Goal: Use online tool/utility: Utilize a website feature to perform a specific function

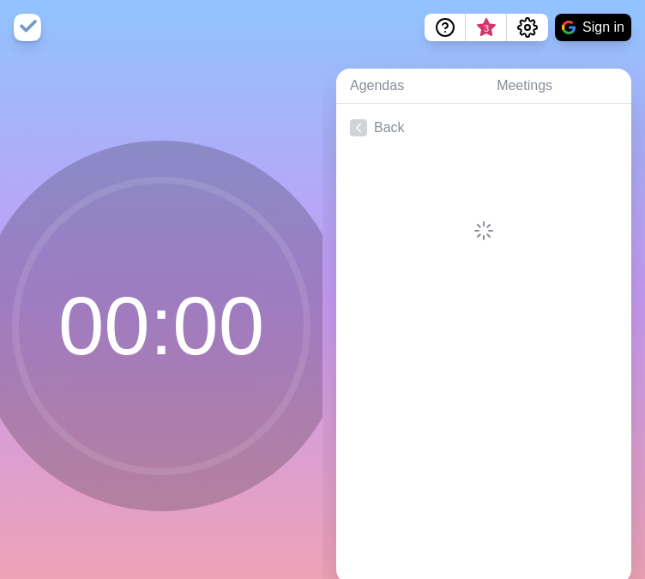
scroll to position [31, 0]
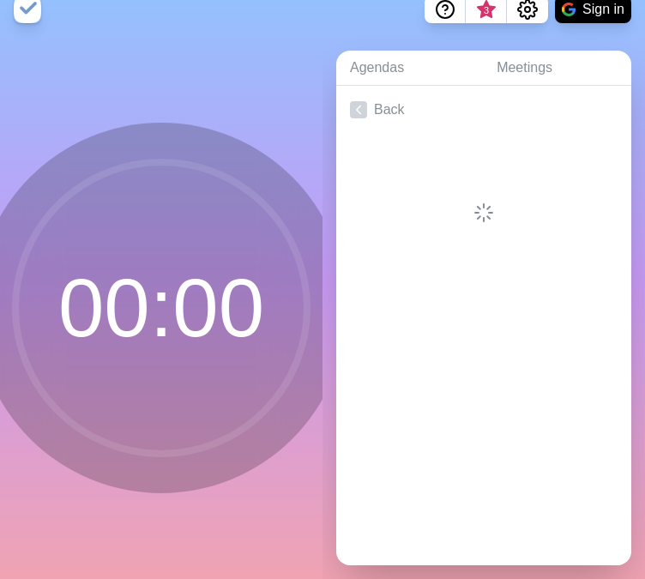
click at [192, 280] on circle at bounding box center [161, 308] width 292 height 292
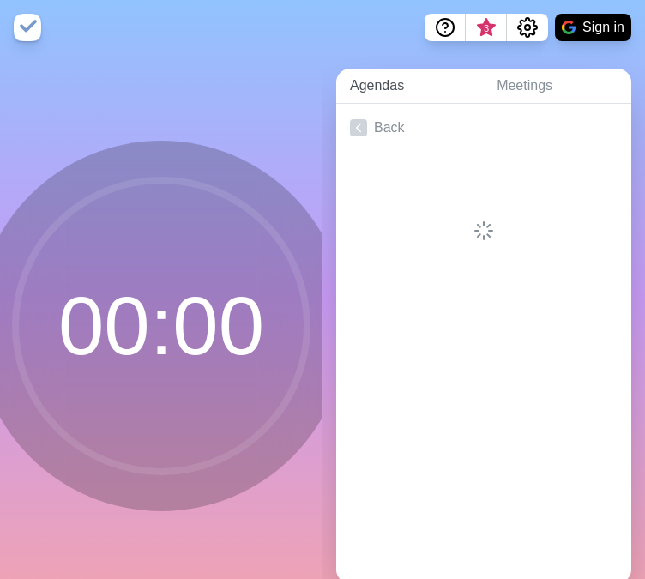
click at [407, 95] on link "Agendas" at bounding box center [409, 86] width 147 height 35
click at [511, 88] on link "Meetings" at bounding box center [557, 86] width 148 height 35
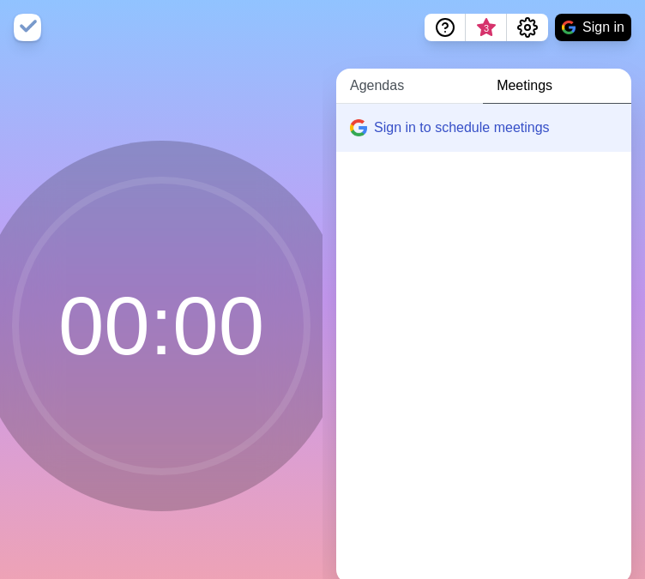
click at [402, 89] on link "Agendas" at bounding box center [409, 86] width 147 height 35
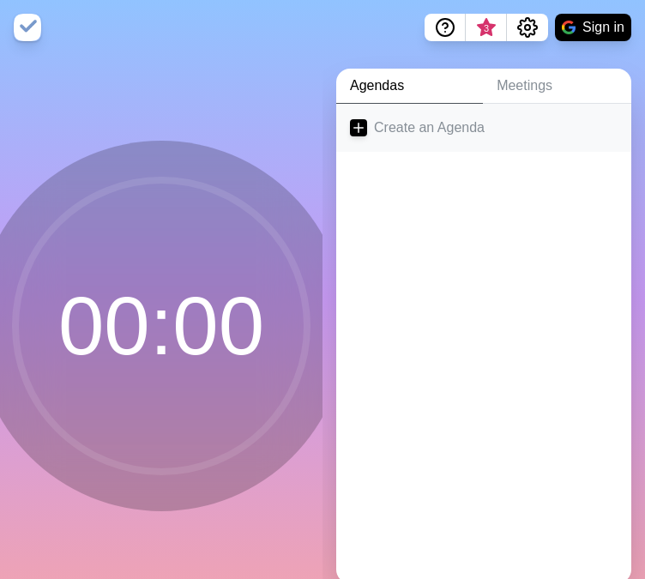
click at [369, 127] on link "Create an Agenda" at bounding box center [483, 128] width 295 height 48
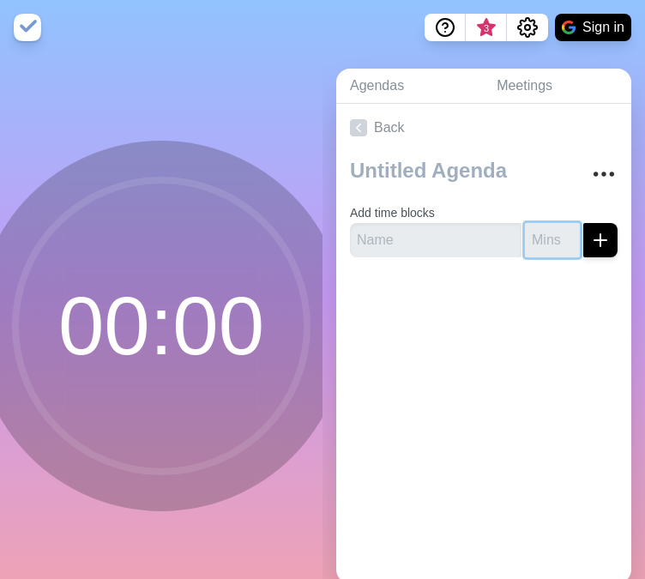
click at [525, 235] on input "number" at bounding box center [552, 240] width 55 height 34
type input "30"
click at [590, 245] on icon "submit" at bounding box center [600, 240] width 21 height 21
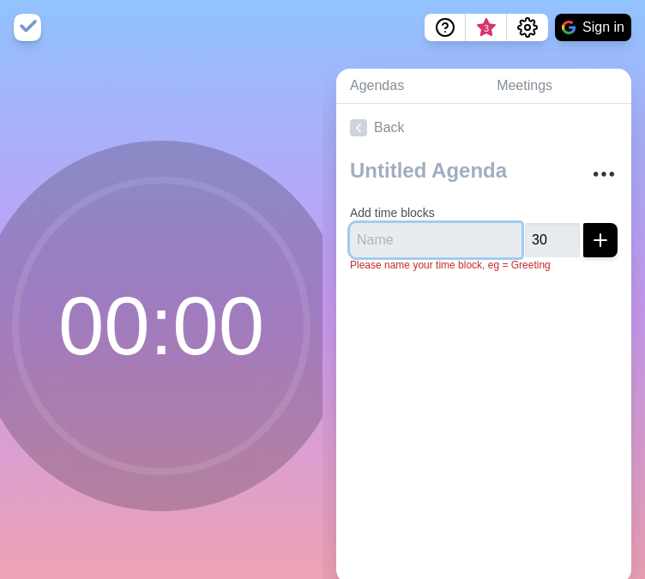
click at [436, 244] on input "text" at bounding box center [436, 240] width 172 height 34
type input "Main"
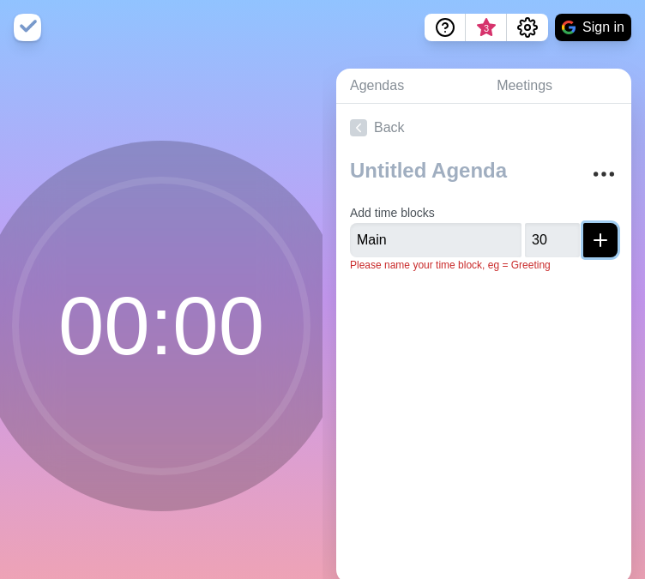
click at [590, 240] on icon "submit" at bounding box center [600, 240] width 21 height 21
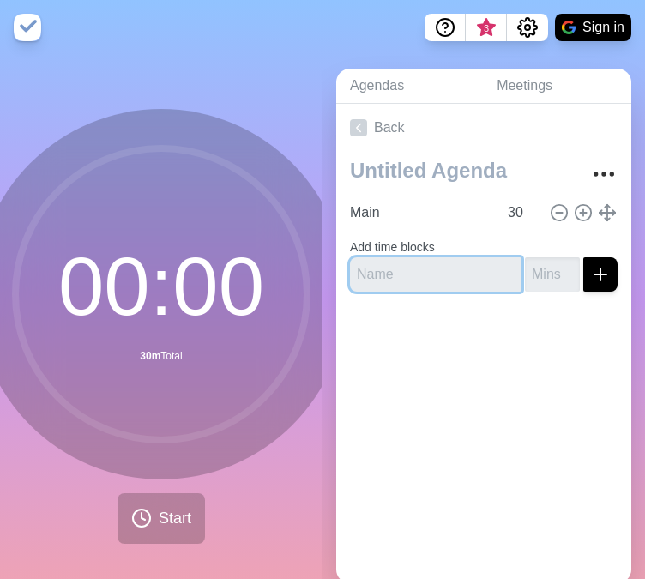
click at [402, 275] on input "text" at bounding box center [436, 274] width 172 height 34
type input "Overtime"
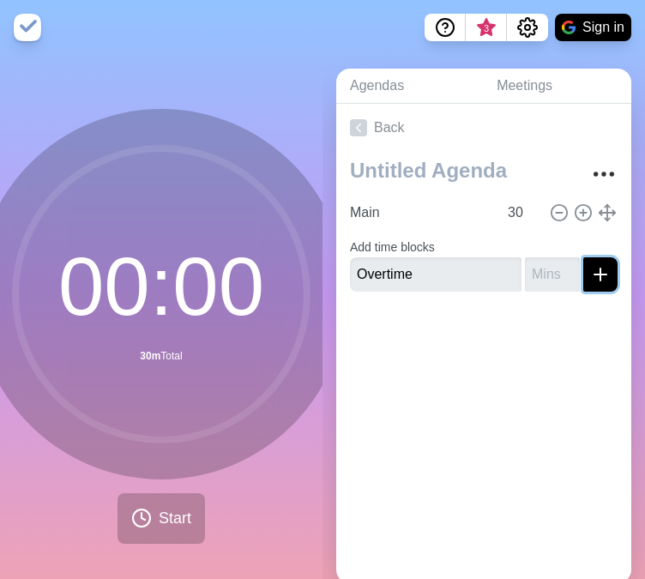
click at [590, 278] on icon "submit" at bounding box center [600, 274] width 21 height 21
type input "10"
click at [590, 271] on icon "submit" at bounding box center [600, 274] width 21 height 21
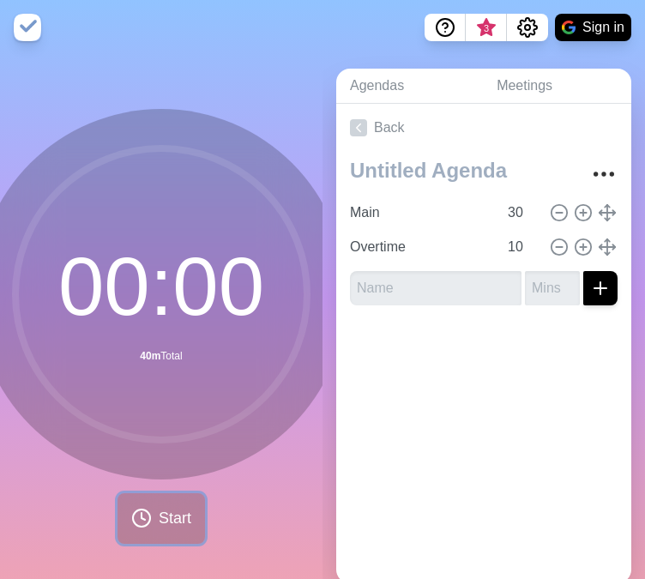
click at [159, 517] on span "Start" at bounding box center [175, 518] width 33 height 23
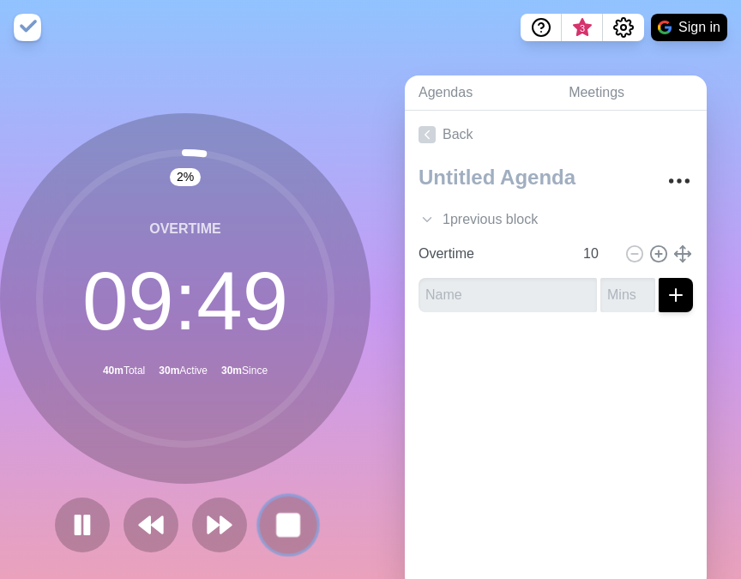
click at [280, 531] on rect at bounding box center [287, 524] width 21 height 21
